Goal: Transaction & Acquisition: Purchase product/service

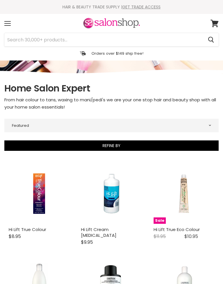
select select "manual"
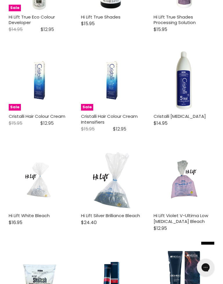
scroll to position [313, 0]
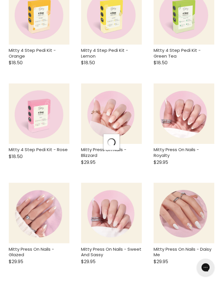
select select "manual"
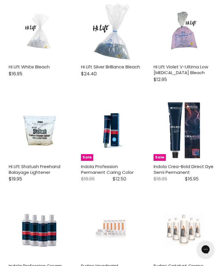
scroll to position [455, 0]
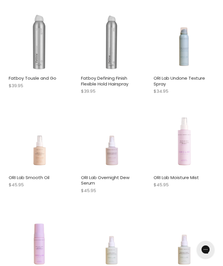
scroll to position [1394, 0]
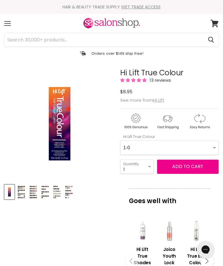
click at [25, 192] on img "Product thumbnails" at bounding box center [21, 192] width 9 height 14
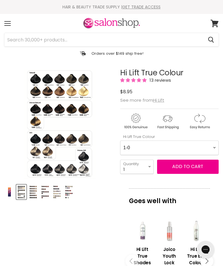
click at [35, 193] on img "Product thumbnails" at bounding box center [33, 192] width 9 height 14
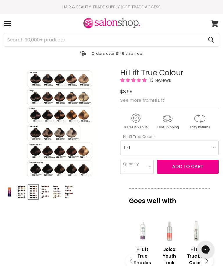
click at [44, 192] on img "Product thumbnails" at bounding box center [45, 192] width 9 height 14
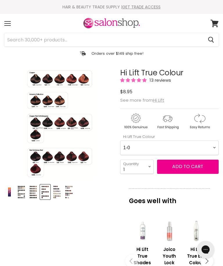
click at [57, 126] on img "Hi Lift True Colour image. Click or Scroll to Zoom." at bounding box center [46, 95] width 149 height 229
click at [57, 195] on img "Product thumbnails" at bounding box center [56, 192] width 9 height 14
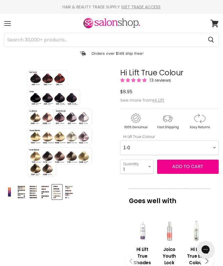
click at [68, 192] on img "Product thumbnails" at bounding box center [68, 192] width 9 height 14
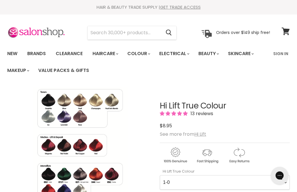
click at [65, 116] on img "Hi Lift True Colour image. Click or Scroll to Zoom." at bounding box center [54, 160] width 95 height 146
click at [44, 146] on img "Hi Lift True Colour image. Click or Scroll to Zoom." at bounding box center [91, 86] width 190 height 291
